Goal: Task Accomplishment & Management: Use online tool/utility

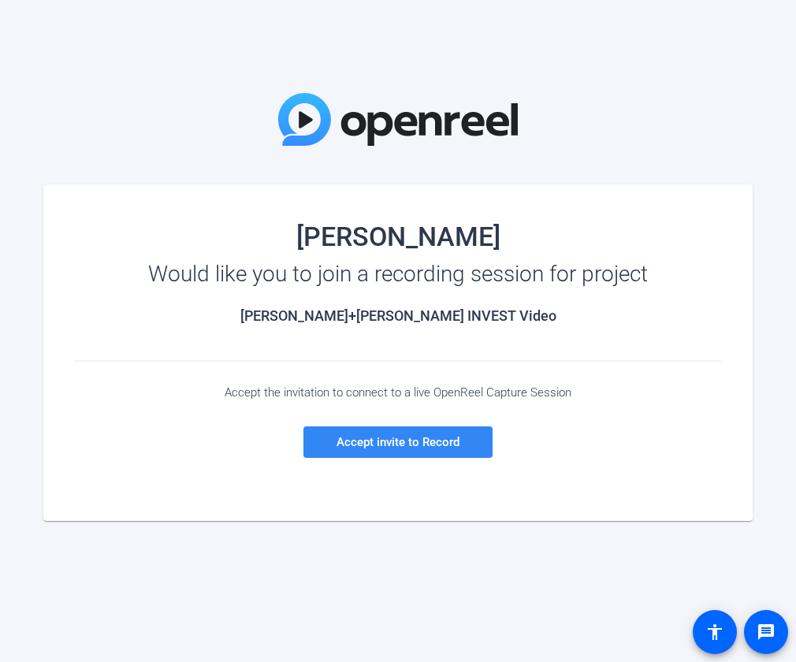
click at [413, 447] on span "Accept invite to Record" at bounding box center [397, 442] width 123 height 14
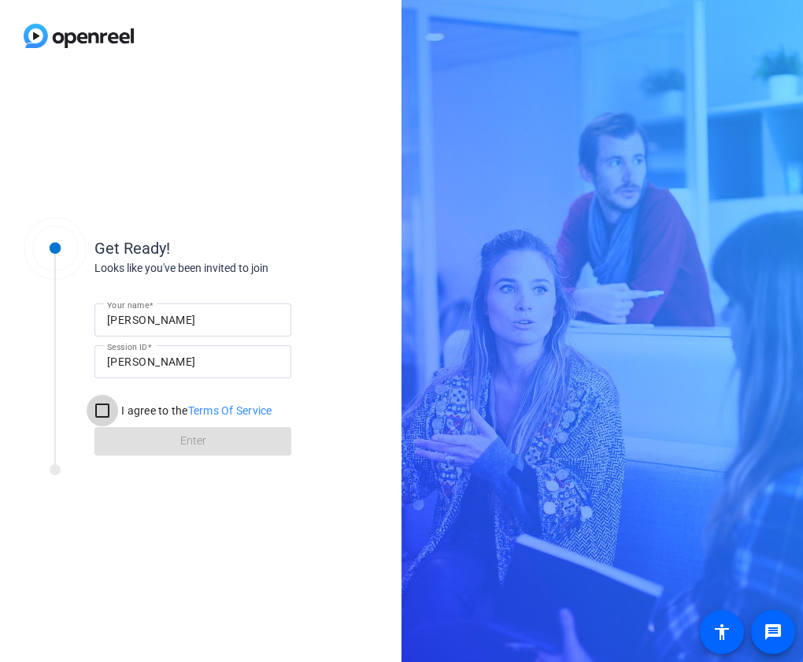
click at [105, 410] on input "I agree to the Terms Of Service" at bounding box center [103, 411] width 32 height 32
checkbox input "true"
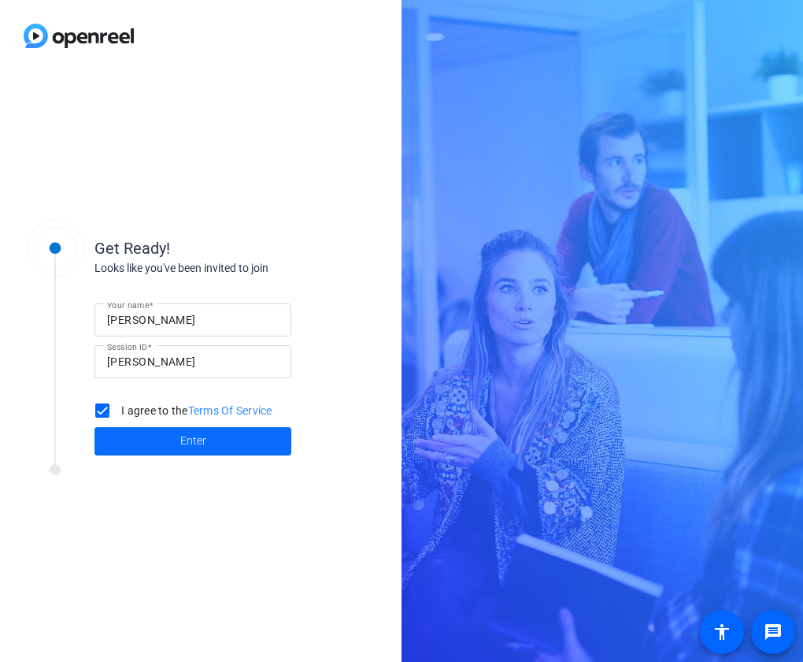
click at [156, 447] on span at bounding box center [193, 441] width 197 height 38
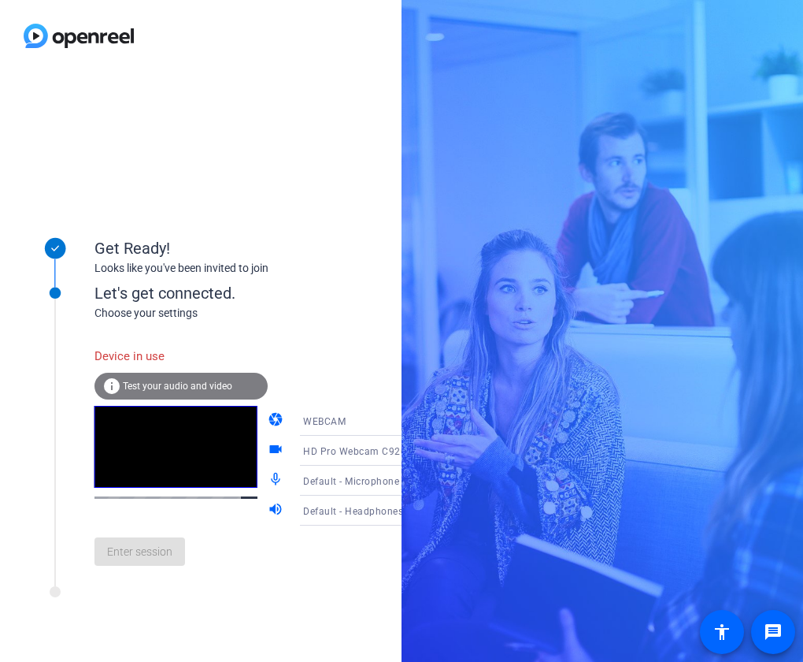
click at [416, 482] on icon at bounding box center [425, 480] width 19 height 19
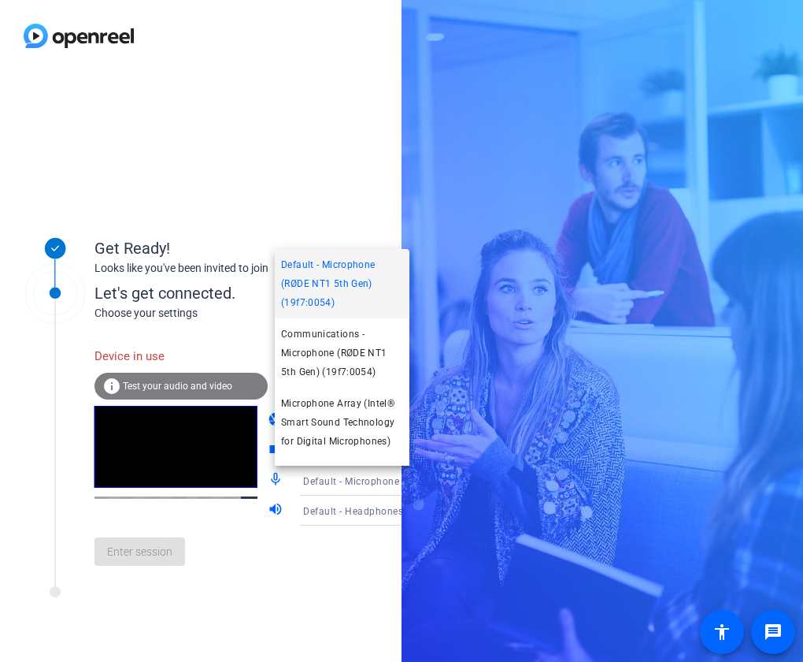
click at [343, 171] on div at bounding box center [401, 331] width 803 height 662
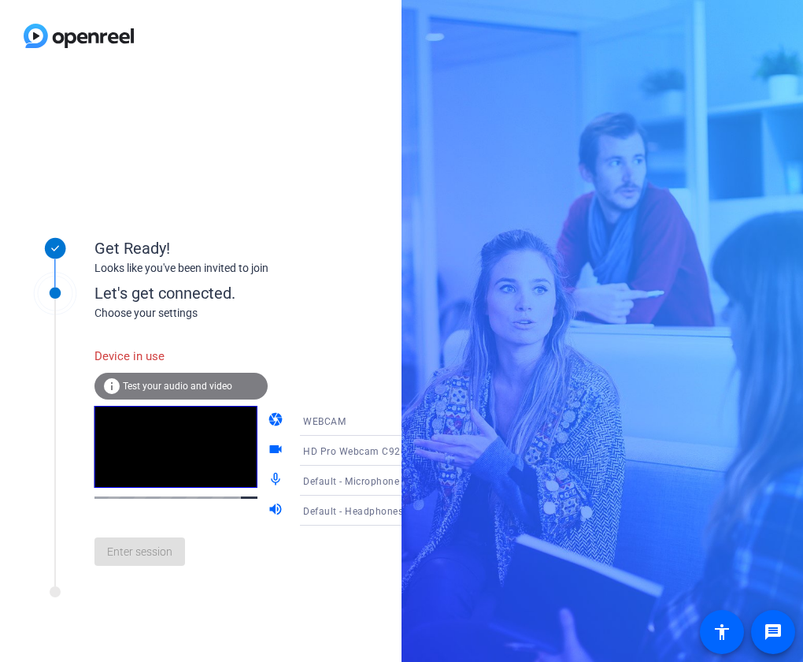
click at [156, 566] on div "Enter session" at bounding box center [268, 551] width 347 height 52
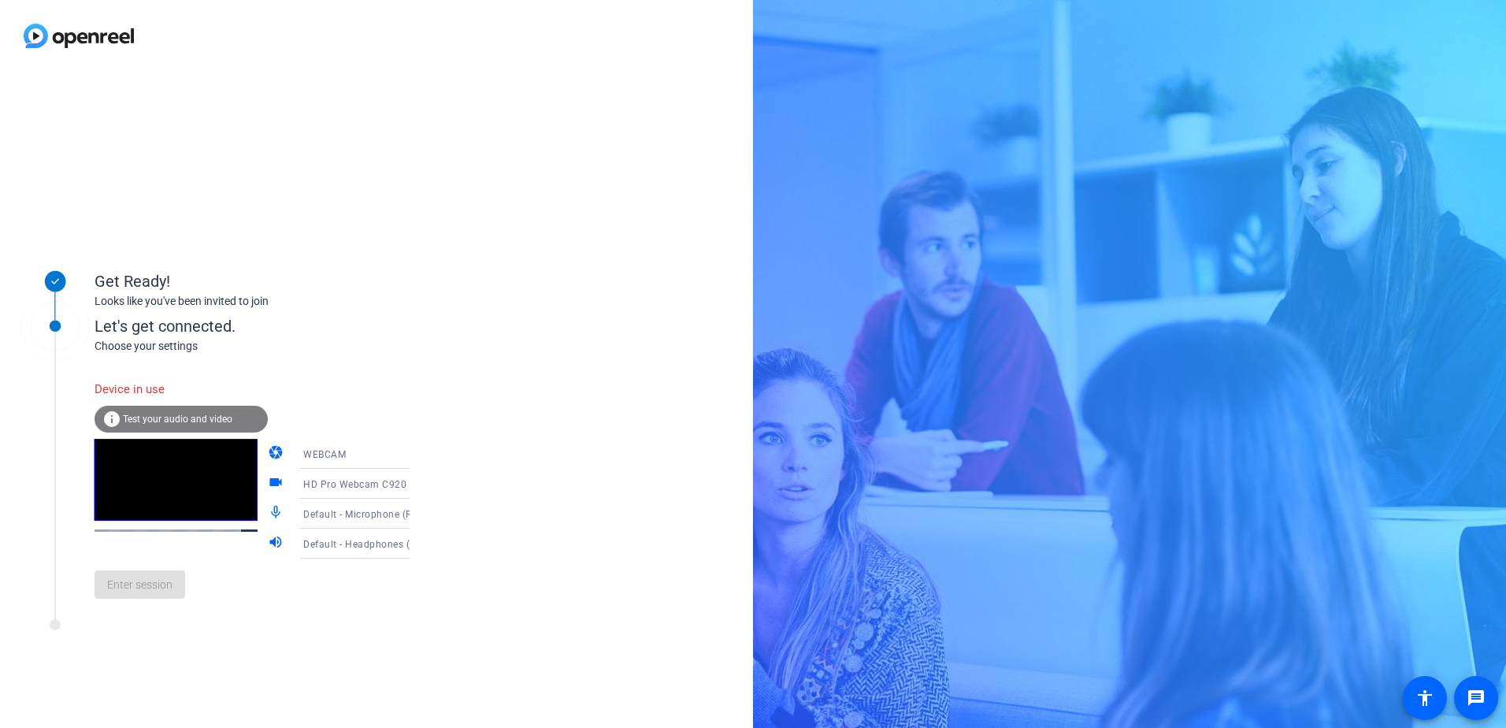
click at [155, 418] on span "Test your audio and video" at bounding box center [177, 419] width 109 height 11
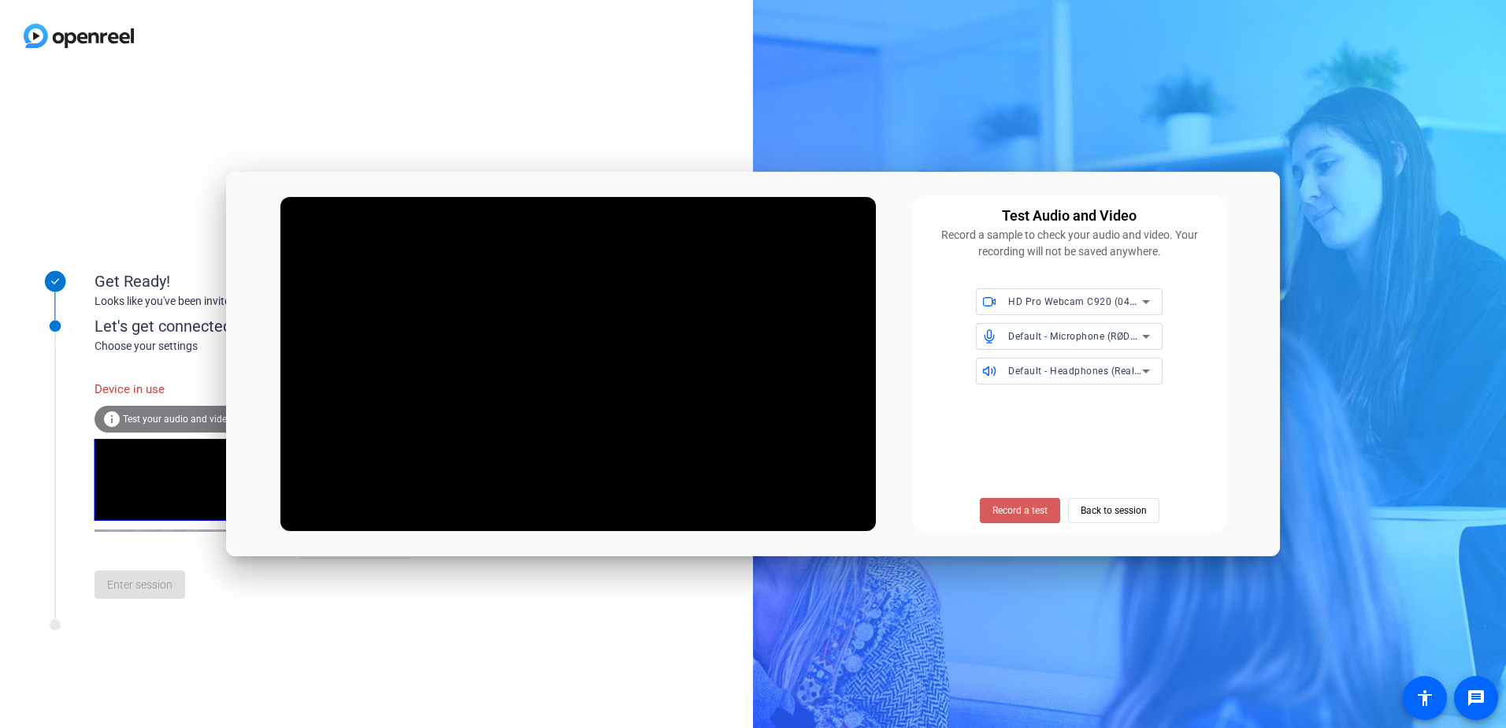
click at [803, 510] on span "Record a test" at bounding box center [1020, 510] width 55 height 14
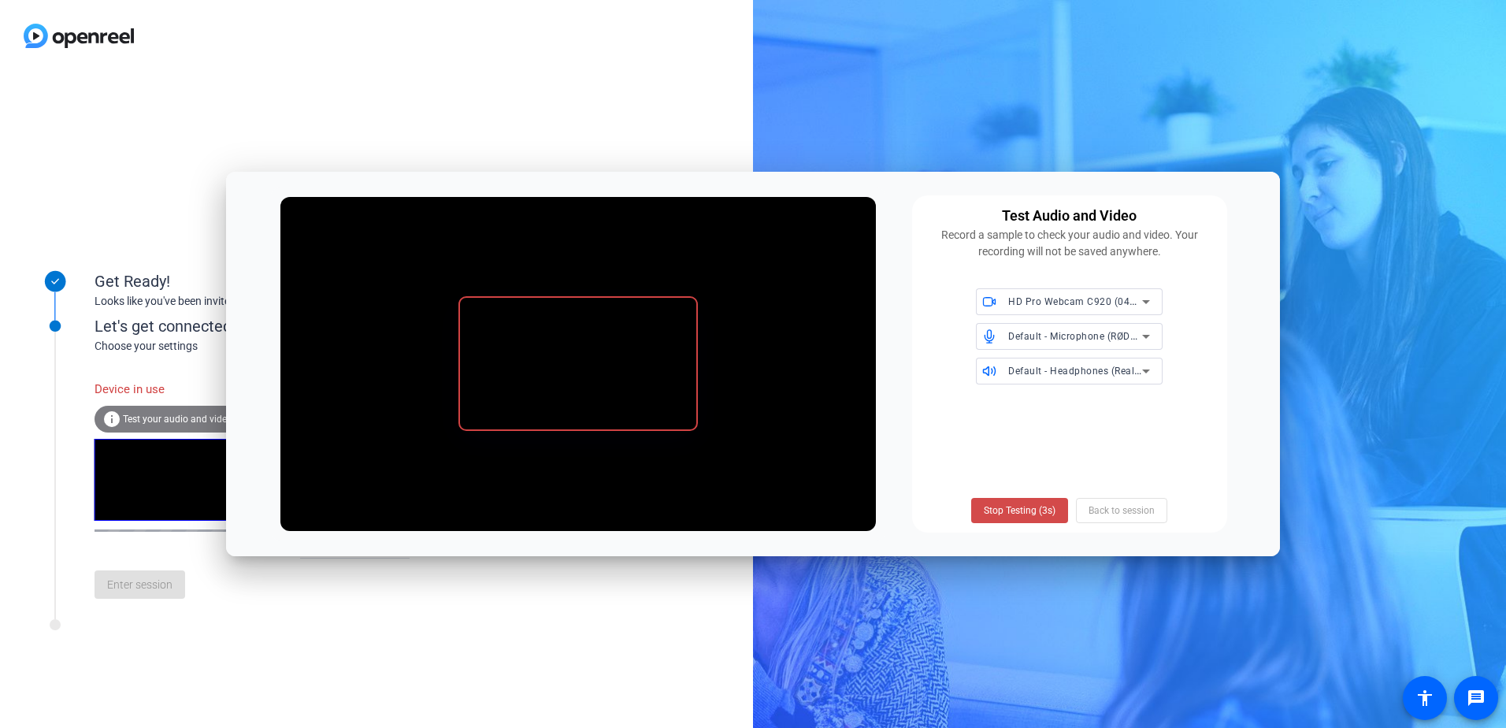
click at [803, 514] on span "Stop Testing (3s)" at bounding box center [1020, 510] width 72 height 14
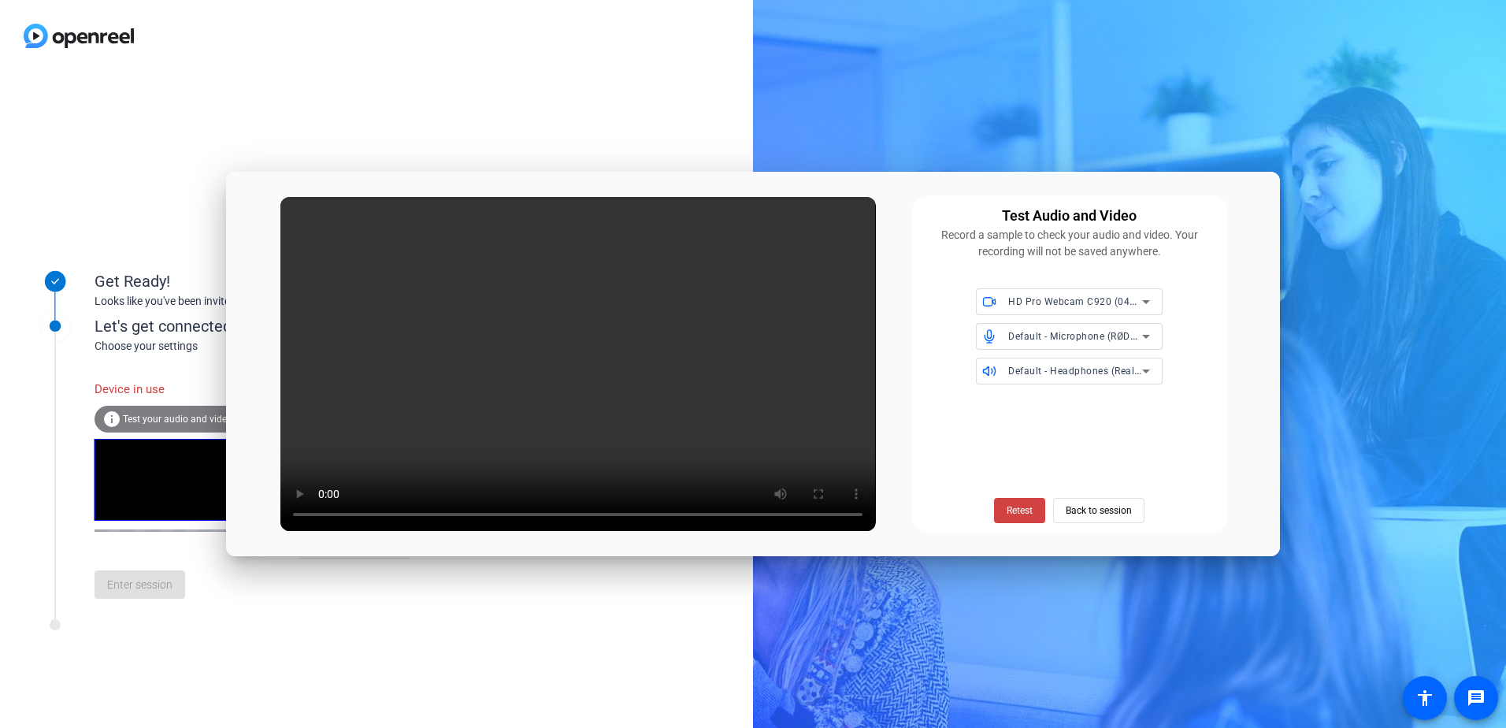
click at [803, 514] on span "Retest" at bounding box center [1020, 510] width 26 height 14
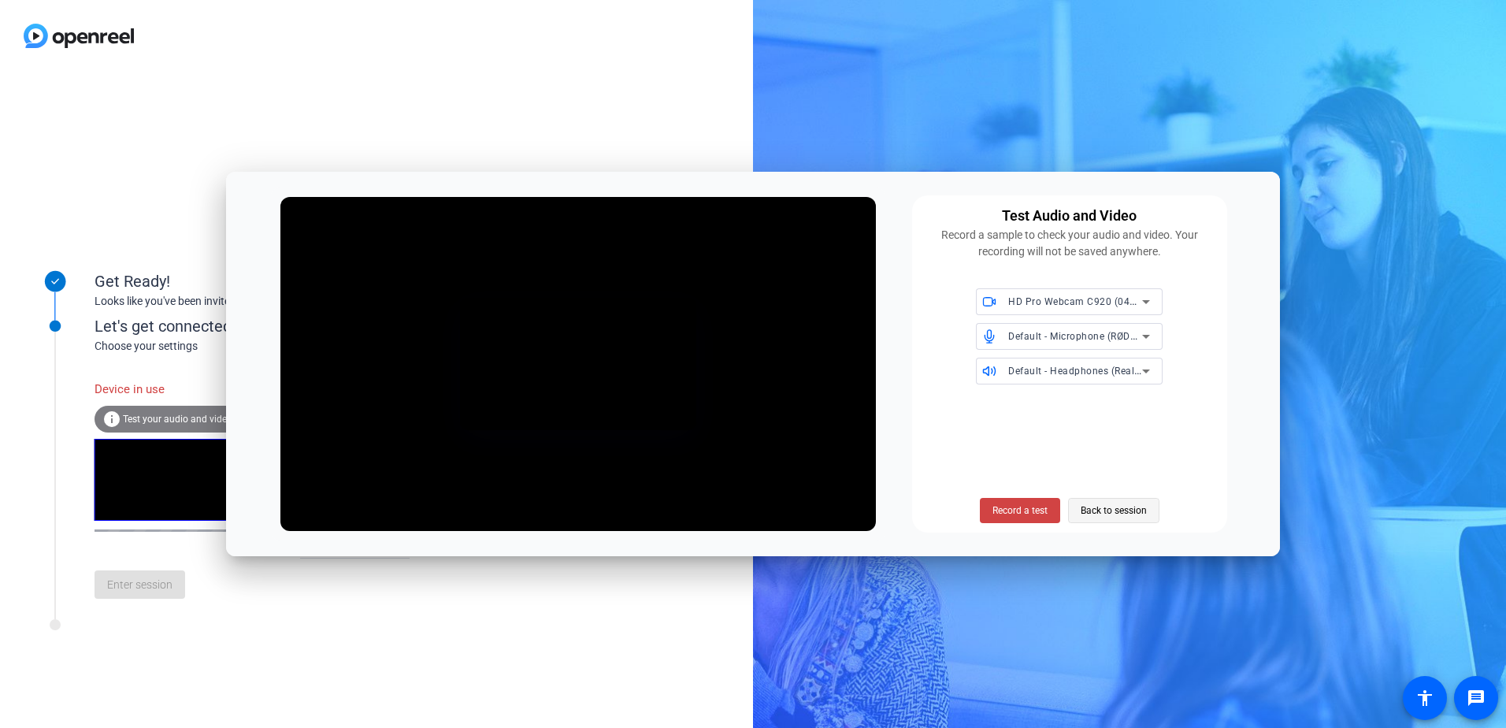
click at [803, 516] on span "Back to session" at bounding box center [1114, 510] width 66 height 30
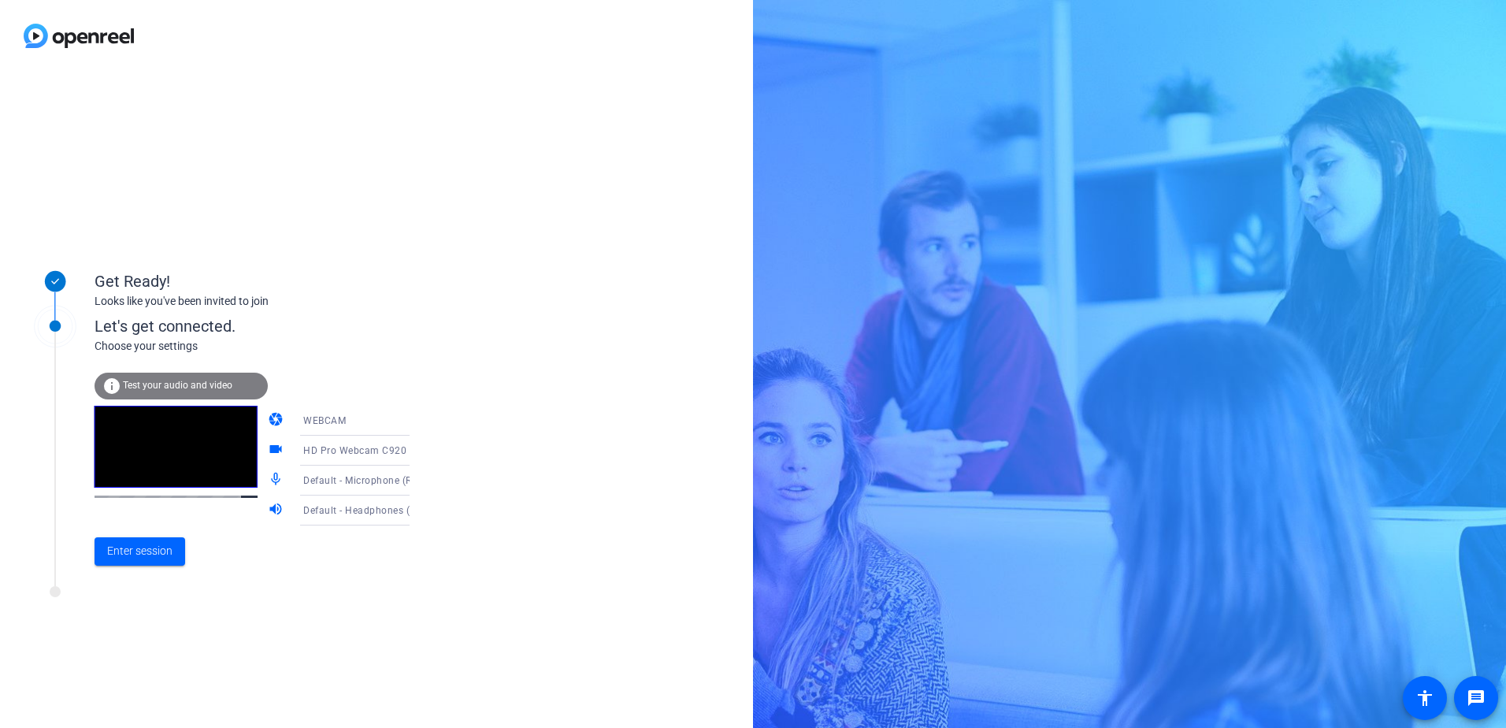
click at [416, 512] on icon at bounding box center [425, 510] width 19 height 19
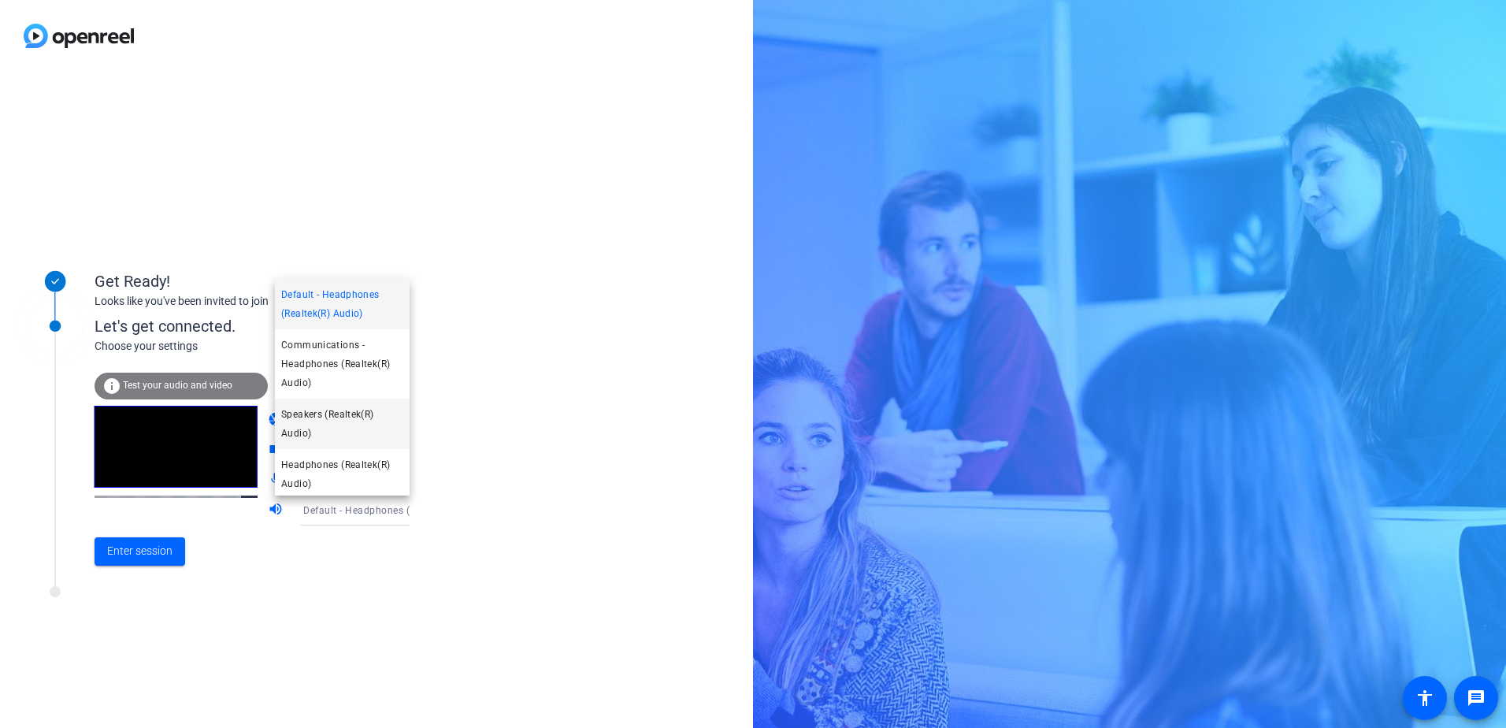
click at [354, 422] on span "Speakers (Realtek(R) Audio)" at bounding box center [342, 424] width 122 height 38
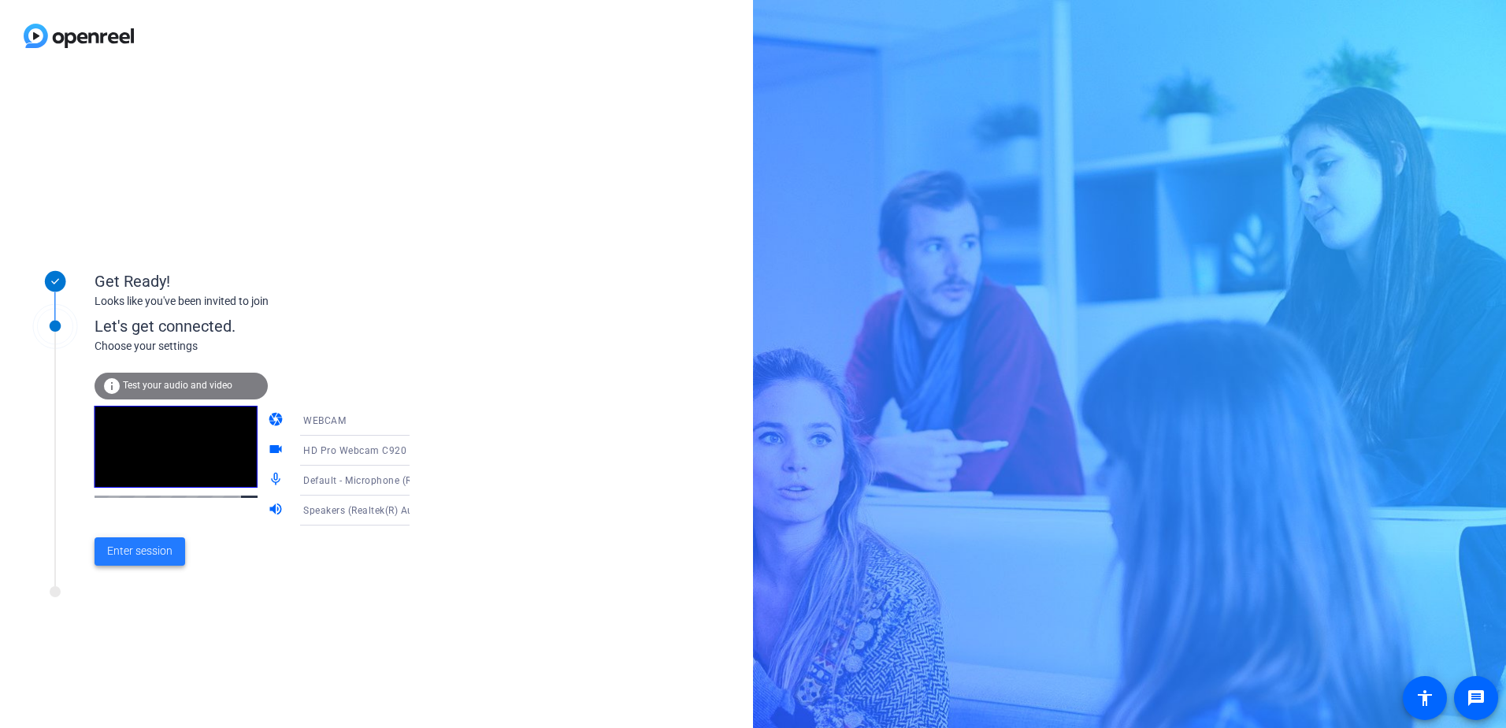
click at [159, 555] on span "Enter session" at bounding box center [139, 551] width 65 height 17
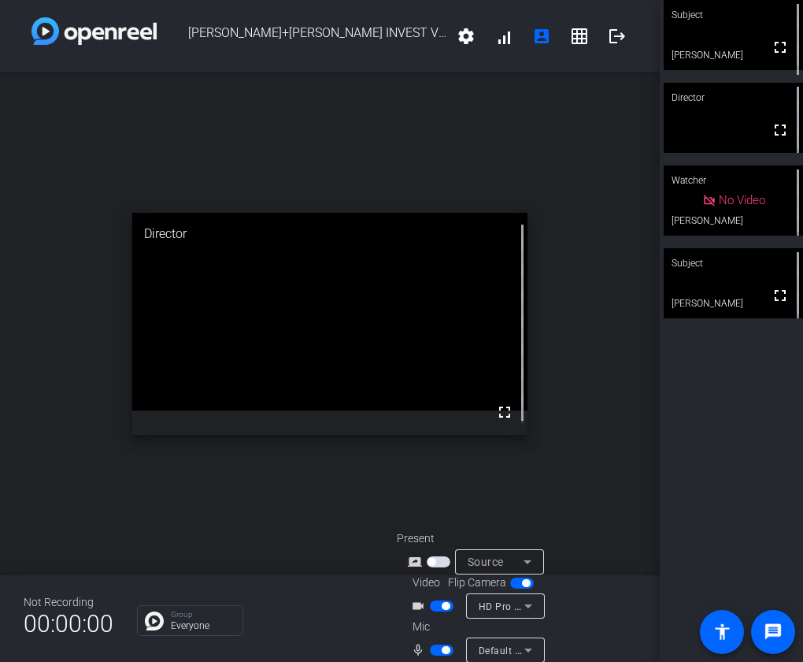
scroll to position [62, 0]
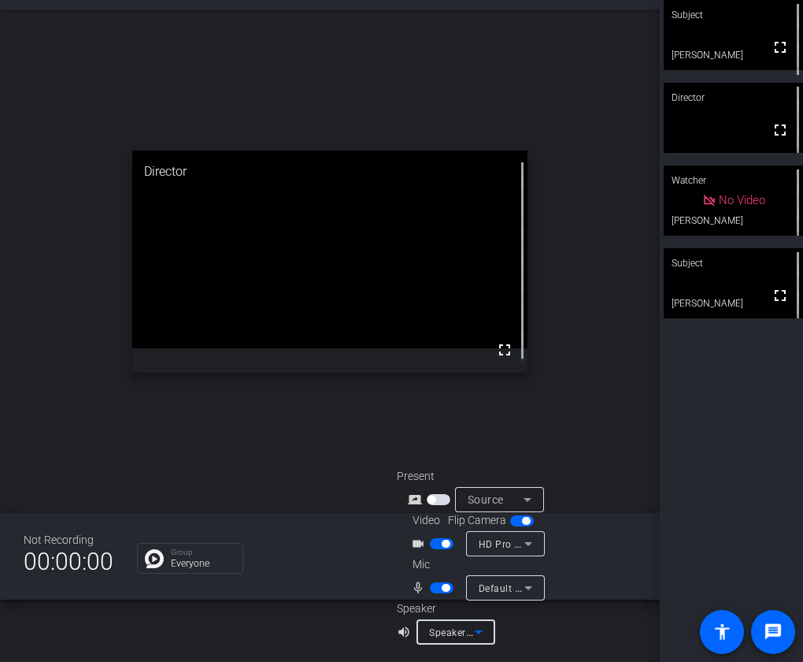
click at [462, 634] on span "Speakers (Realtek(R) Audio)" at bounding box center [493, 631] width 128 height 13
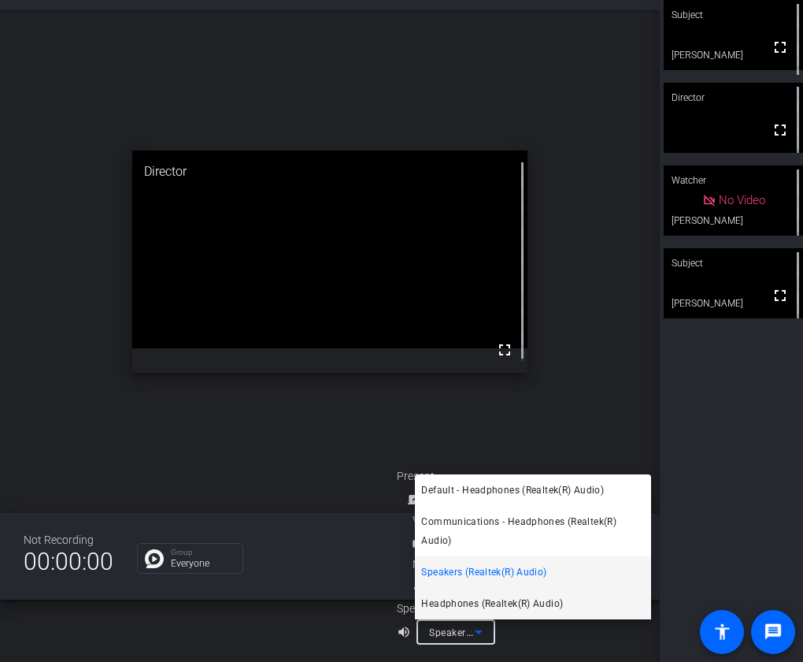
click at [471, 603] on span "Headphones (Realtek(R) Audio)" at bounding box center [492, 603] width 142 height 19
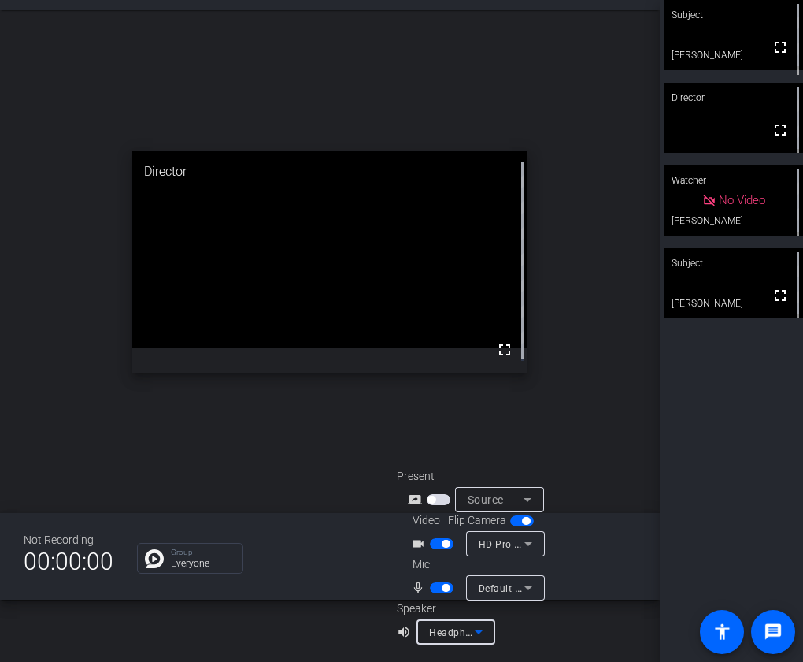
click at [472, 633] on icon at bounding box center [478, 631] width 19 height 19
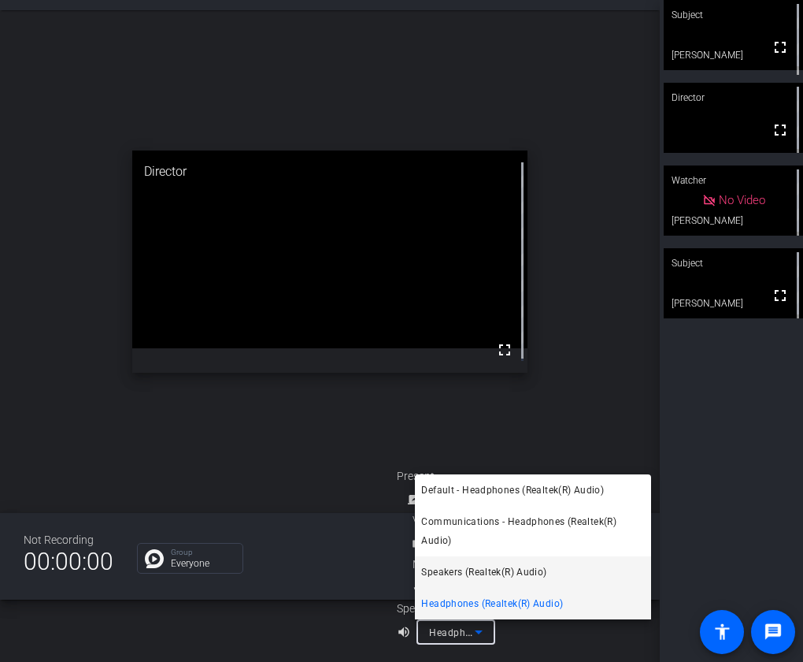
click at [491, 566] on span "Speakers (Realtek(R) Audio)" at bounding box center [483, 571] width 125 height 19
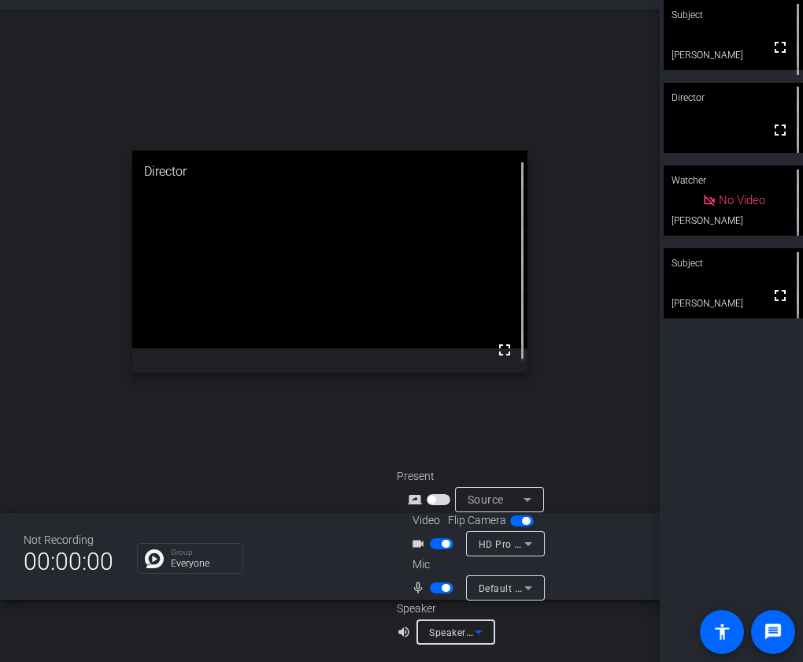
click at [503, 589] on span "Default - Microphone (RØDE NT1 5th Gen) (19f7:0054)" at bounding box center [604, 587] width 250 height 13
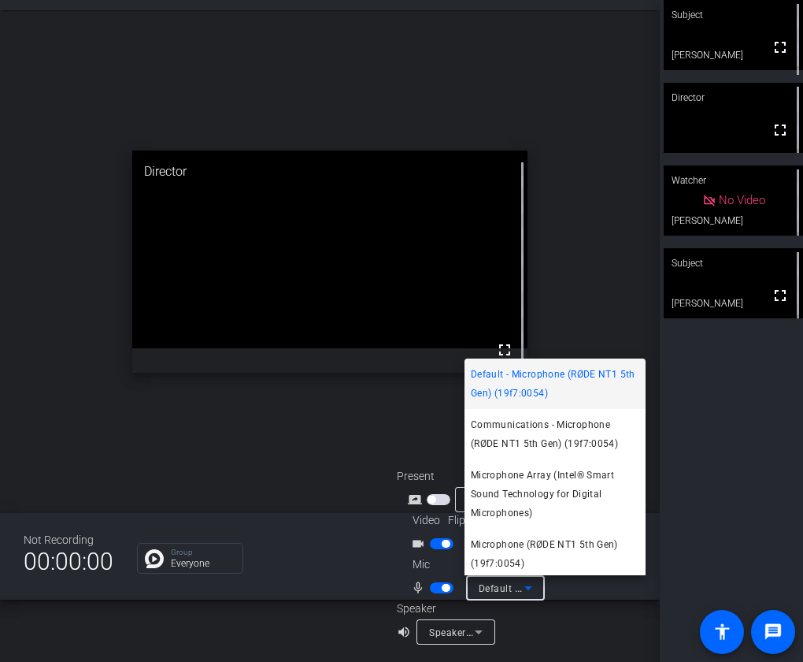
click at [461, 636] on div at bounding box center [401, 331] width 803 height 662
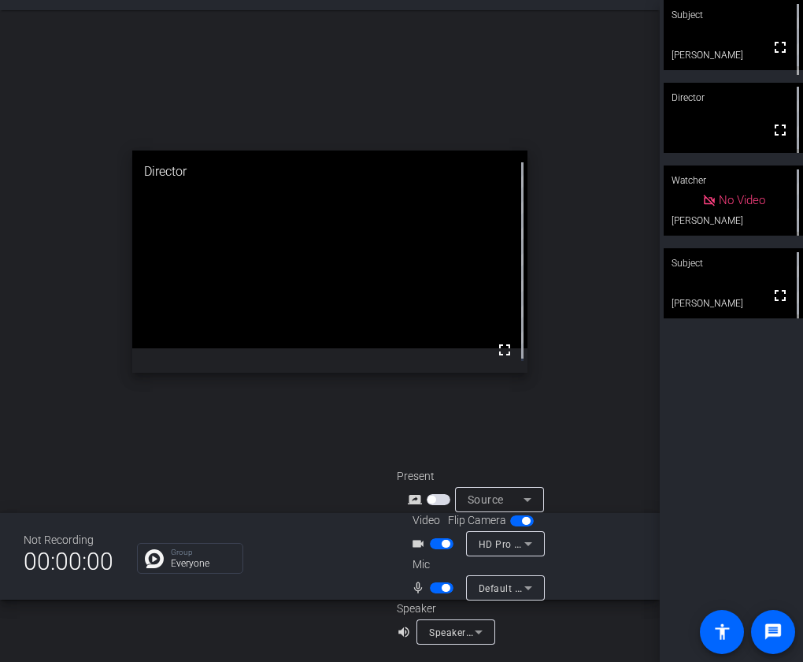
click at [461, 636] on span "Speakers (Realtek(R) Audio)" at bounding box center [493, 631] width 128 height 13
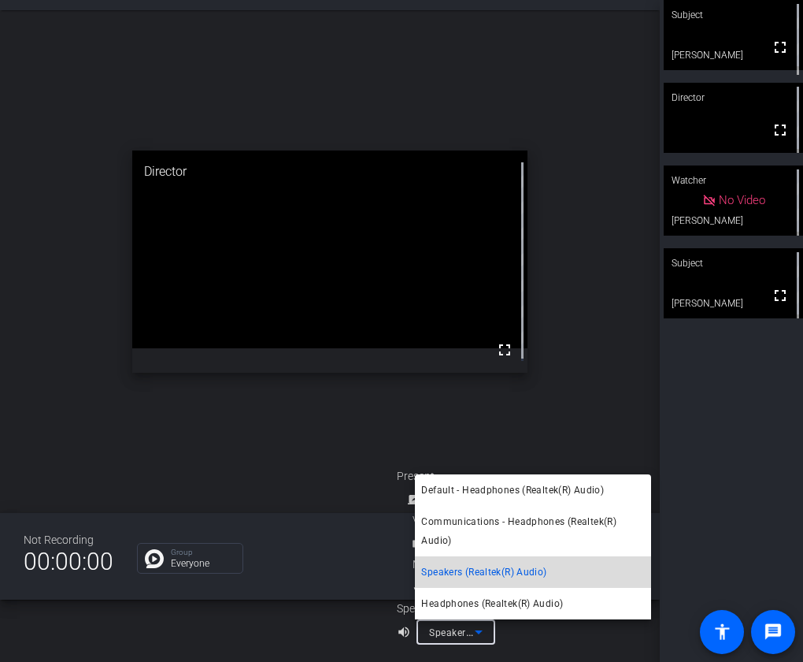
click at [471, 567] on span "Speakers (Realtek(R) Audio)" at bounding box center [483, 571] width 125 height 19
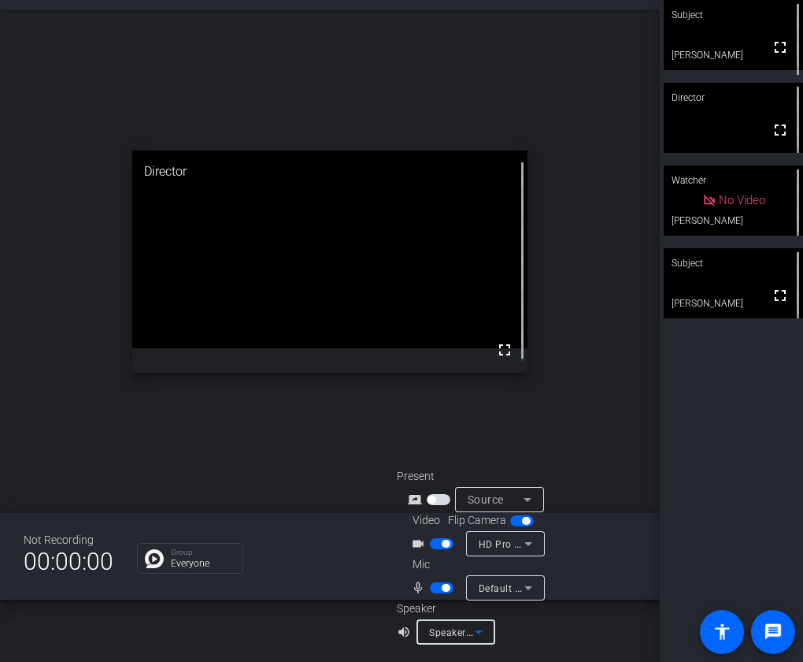
click at [455, 636] on span "Speakers (Realtek(R) Audio)" at bounding box center [493, 631] width 128 height 13
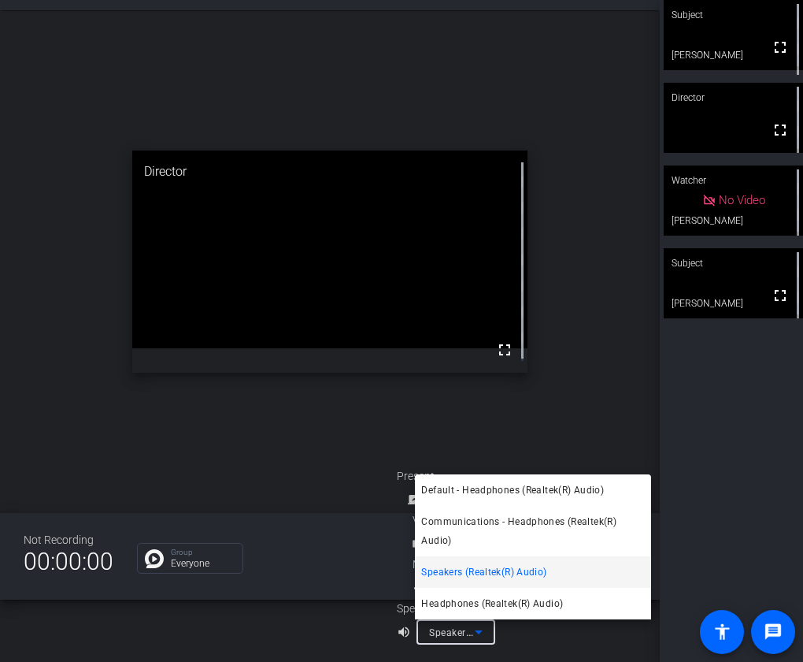
click at [454, 576] on span "Speakers (Realtek(R) Audio)" at bounding box center [483, 571] width 125 height 19
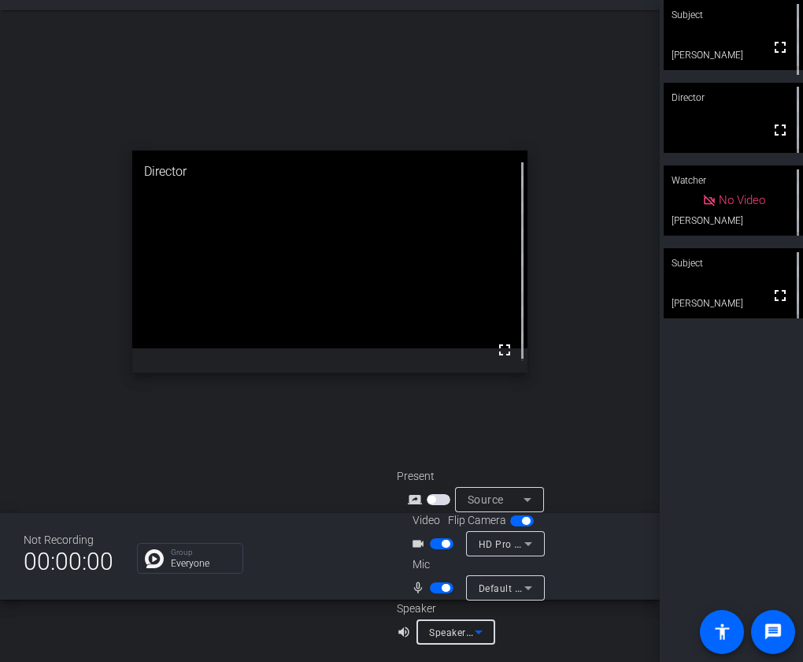
click at [463, 636] on span "Speakers (Realtek(R) Audio)" at bounding box center [493, 631] width 128 height 13
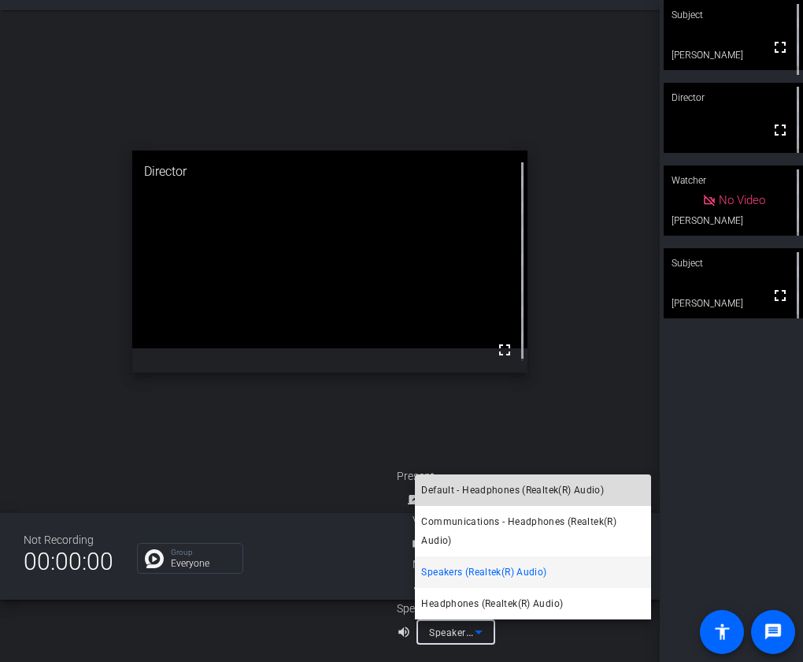
click at [478, 488] on span "Default - Headphones (Realtek(R) Audio)" at bounding box center [512, 490] width 183 height 19
